Goal: Navigation & Orientation: Find specific page/section

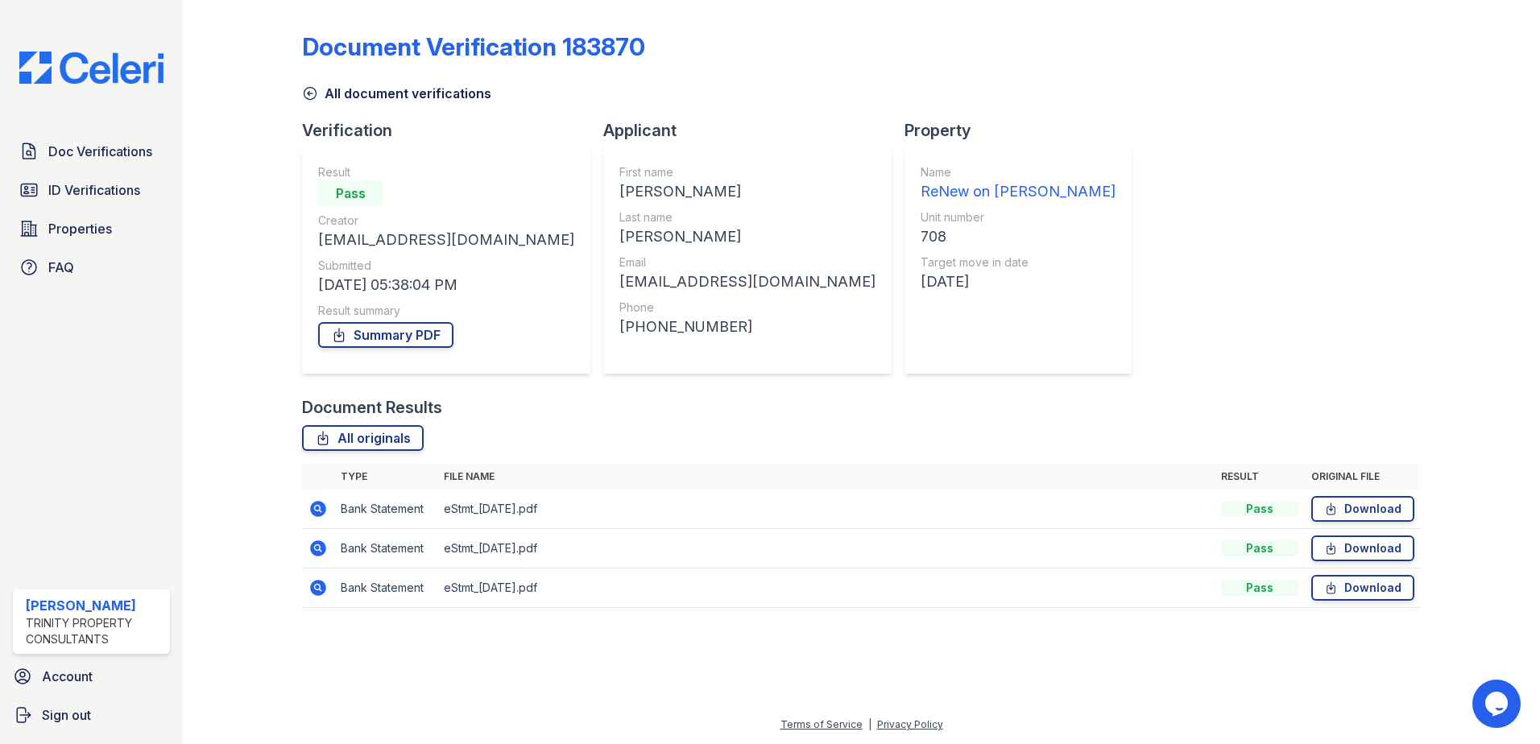
drag, startPoint x: 727, startPoint y: 282, endPoint x: 478, endPoint y: 299, distance: 250.2
click at [77, 192] on span "ID Verifications" at bounding box center [94, 189] width 92 height 19
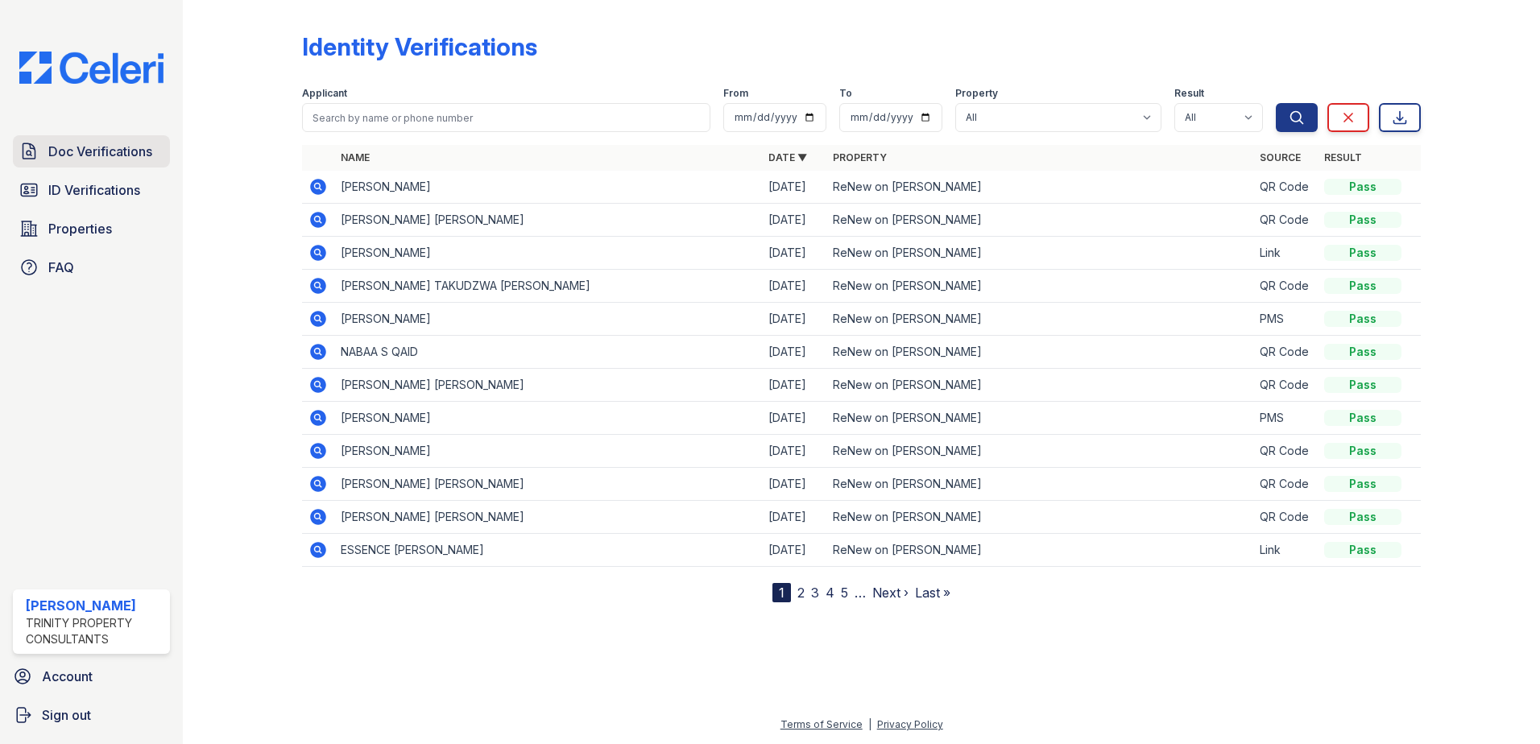
click at [42, 161] on link "Doc Verifications" at bounding box center [91, 151] width 157 height 32
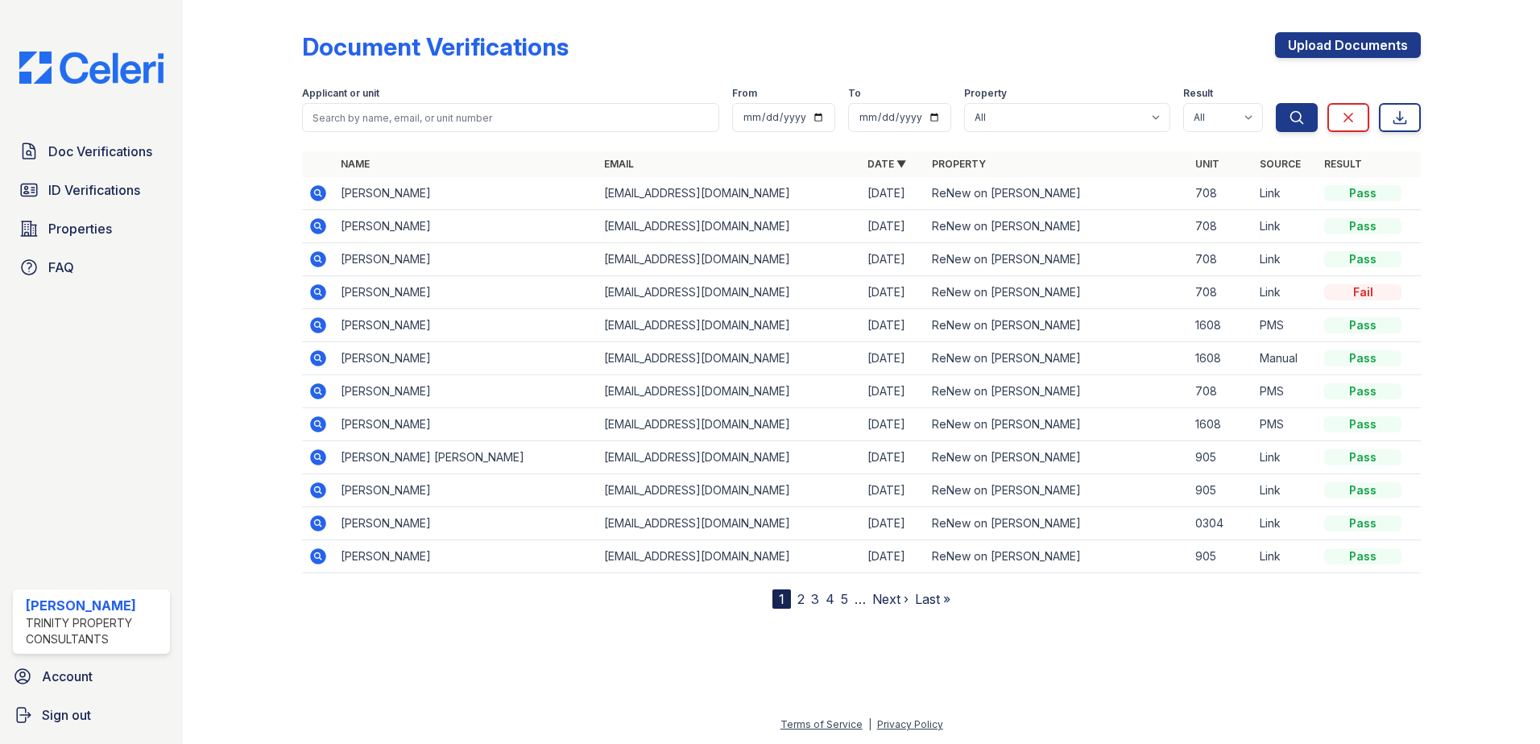
click at [318, 189] on icon at bounding box center [317, 193] width 19 height 19
